Goal: Transaction & Acquisition: Purchase product/service

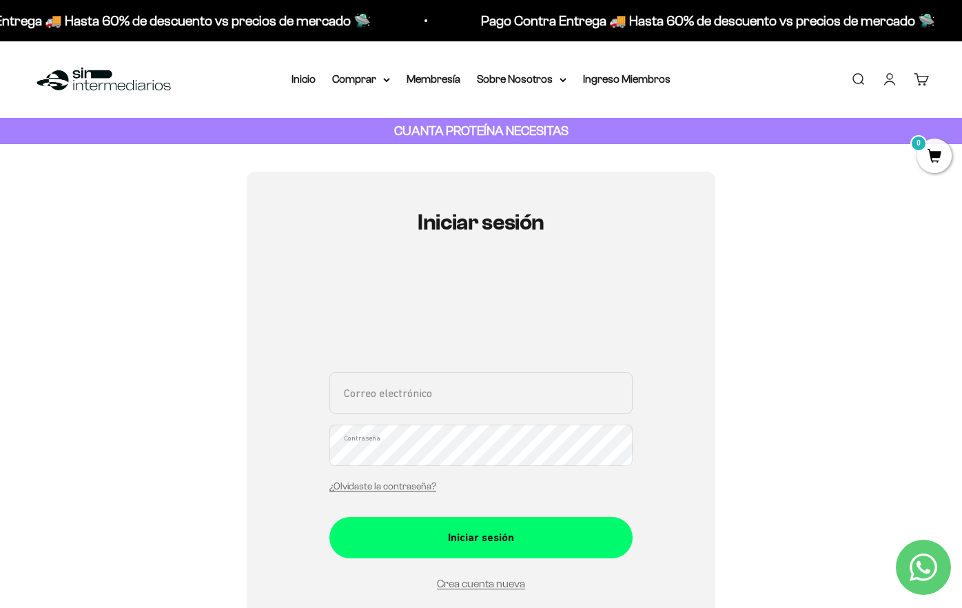
type input "callea31@hotmail.com"
click at [481, 536] on button "Iniciar sesión" at bounding box center [480, 537] width 303 height 41
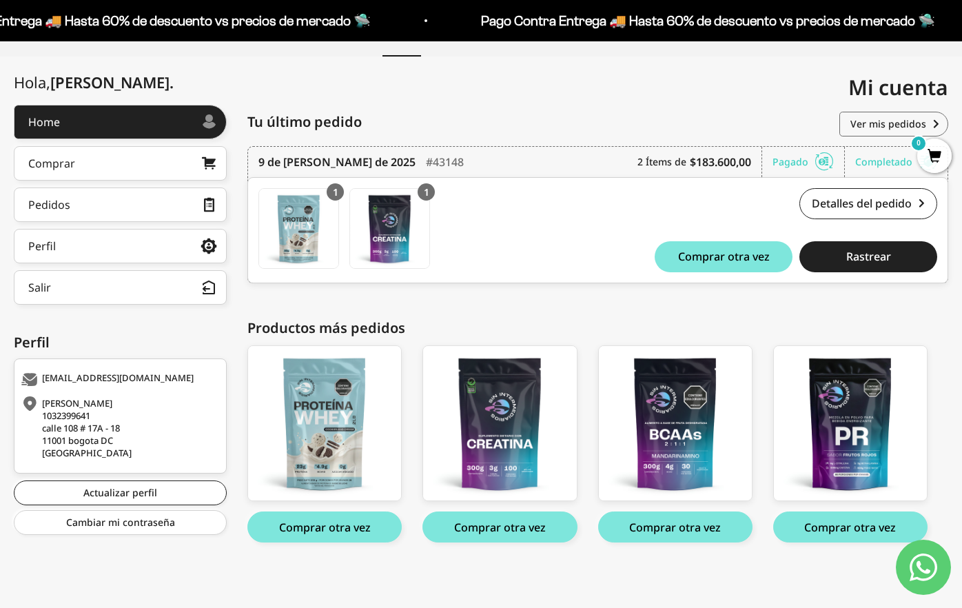
scroll to position [131, 0]
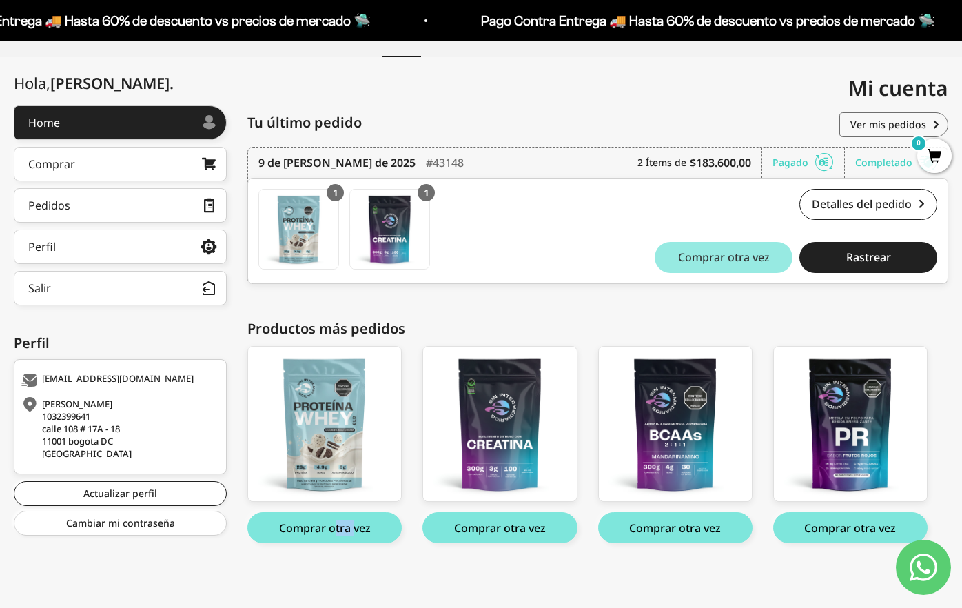
click at [708, 252] on span "Comprar otra vez" at bounding box center [724, 257] width 92 height 11
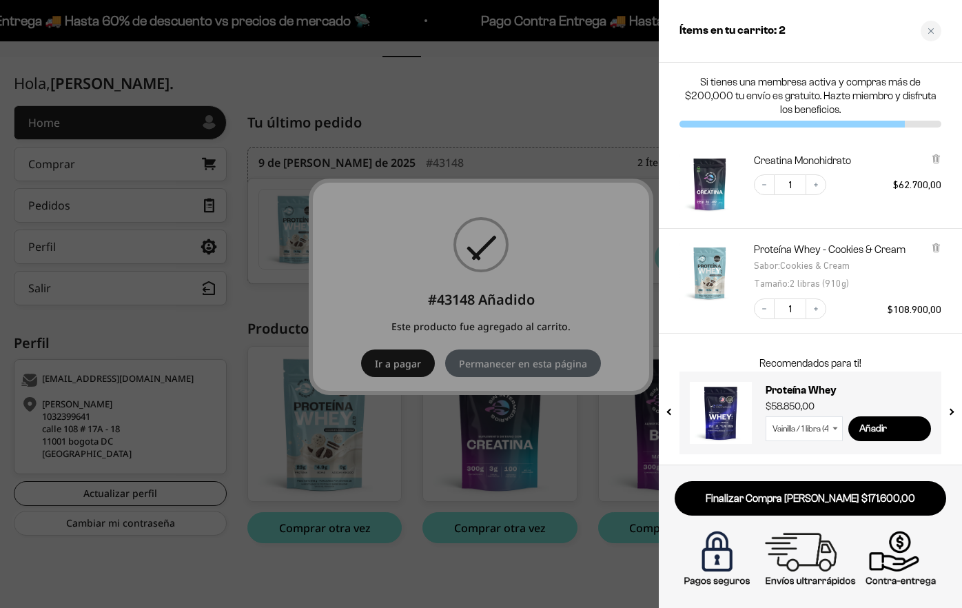
click at [485, 314] on div at bounding box center [481, 304] width 962 height 608
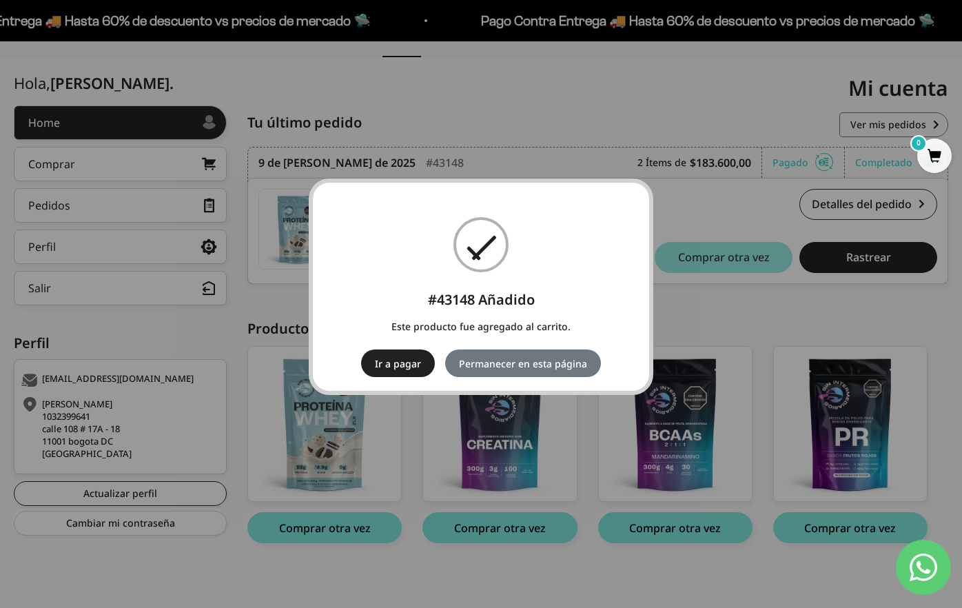
click at [394, 362] on button "Ir a pagar" at bounding box center [398, 363] width 74 height 28
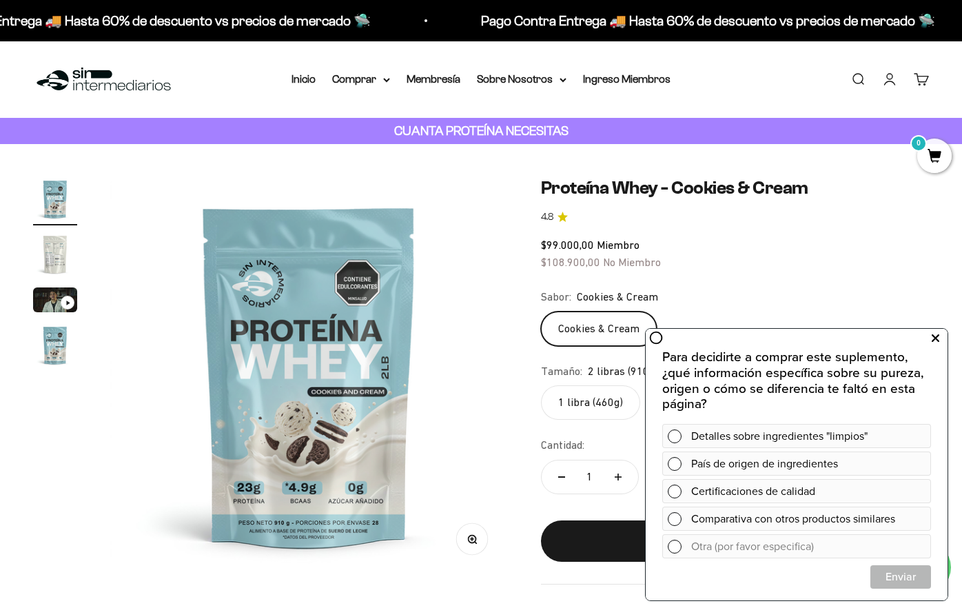
click at [936, 340] on icon at bounding box center [936, 338] width 8 height 18
